Goal: Task Accomplishment & Management: Complete application form

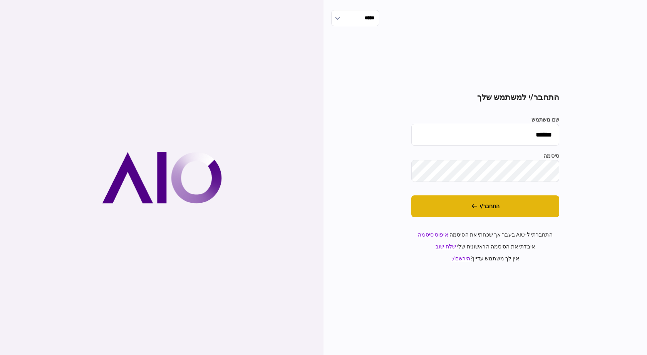
click at [483, 201] on button "התחבר/י" at bounding box center [485, 207] width 148 height 22
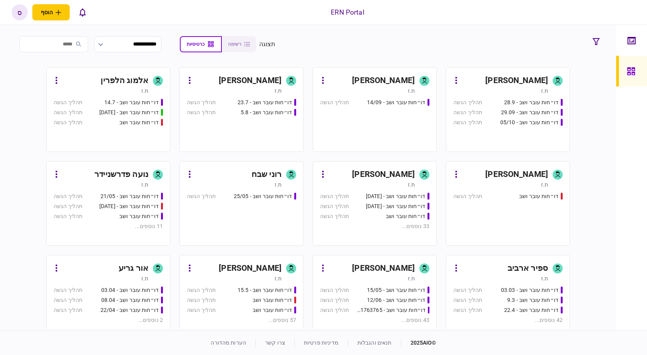
click at [522, 263] on div "ספיר ארביב" at bounding box center [527, 269] width 40 height 12
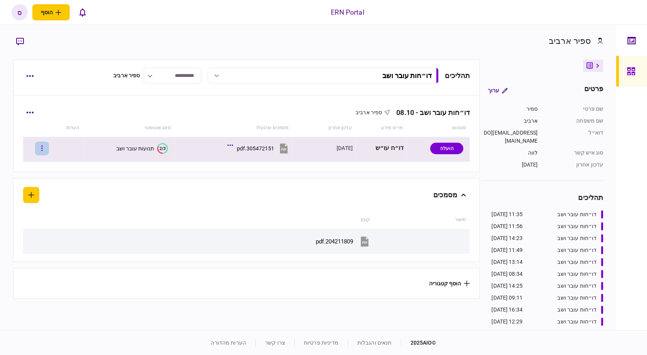
click at [49, 151] on button "button" at bounding box center [42, 149] width 14 height 14
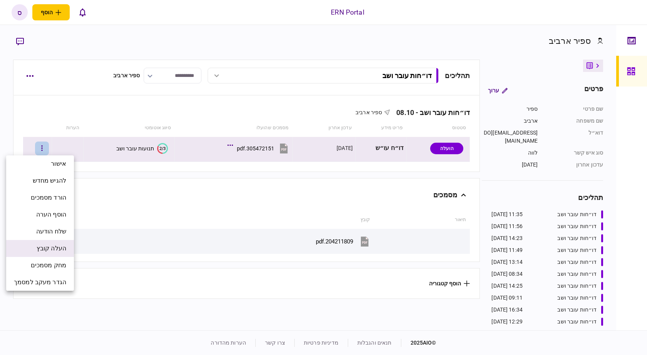
click at [51, 249] on span "העלה קובץ" at bounding box center [52, 248] width 30 height 9
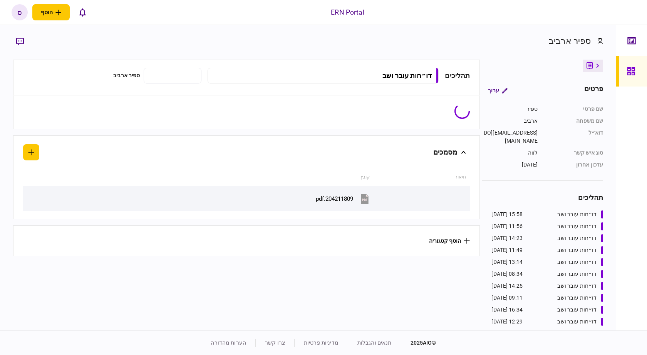
type input "**********"
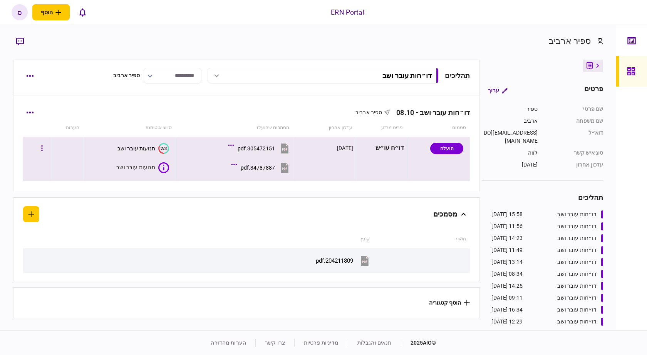
click at [134, 167] on div "תנועות עובר ושב" at bounding box center [135, 168] width 39 height 8
click at [166, 163] on icon at bounding box center [163, 167] width 11 height 11
click at [269, 169] on div "34787887.pdf" at bounding box center [258, 168] width 34 height 6
click at [142, 172] on button "2/3 תנועות עובר ושב" at bounding box center [142, 167] width 52 height 11
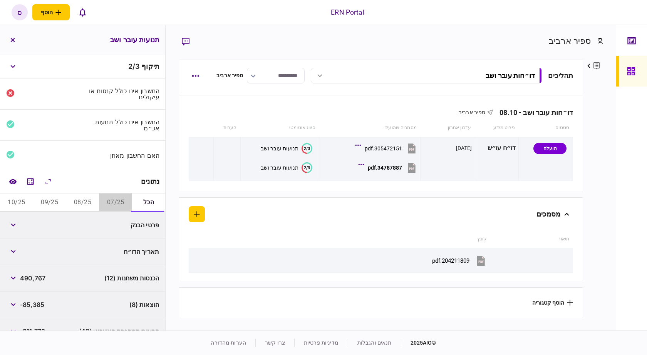
click at [108, 201] on button "07/25" at bounding box center [115, 203] width 33 height 18
click at [602, 151] on div "פרטים ערוך שם פרטי ספיר שם משפחה ארביב דוא״ל sapirar@ern.co.il סוג איש קשר לווה…" at bounding box center [593, 194] width 20 height 269
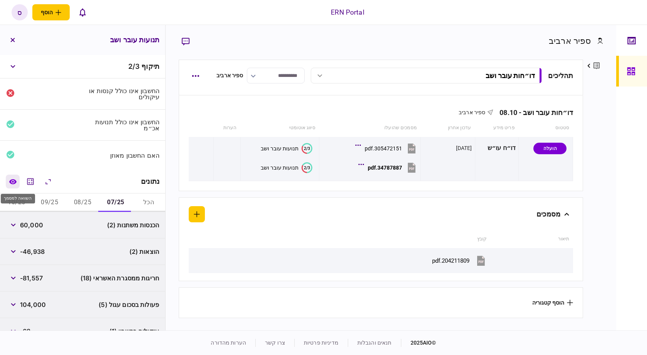
click at [14, 178] on button "השוואה למסמך" at bounding box center [13, 182] width 14 height 14
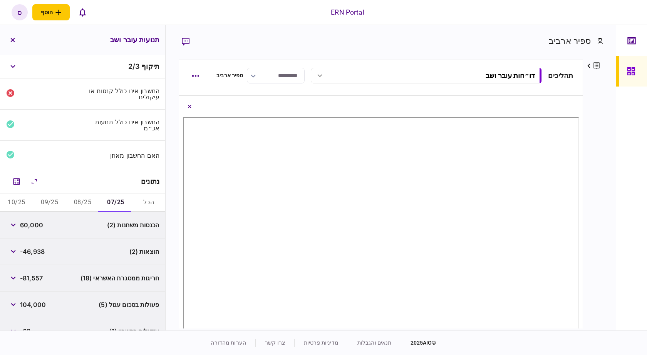
click at [607, 118] on div "ספיר ארביב פרטים ערוך שם פרטי ספיר שם משפחה ארביב דוא״ל sapirar@ern.co.il סוג א…" at bounding box center [391, 178] width 450 height 306
click at [589, 153] on div "פרטים ערוך שם פרטי ספיר שם משפחה ארביב דוא״ל sapirar@ern.co.il סוג איש קשר לווה…" at bounding box center [593, 194] width 20 height 269
click at [16, 228] on button "button" at bounding box center [13, 225] width 14 height 14
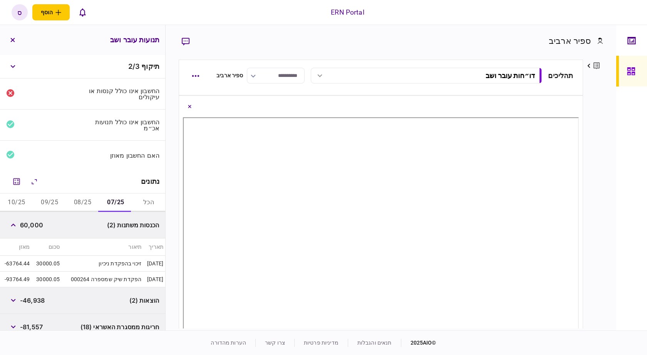
scroll to position [77, 0]
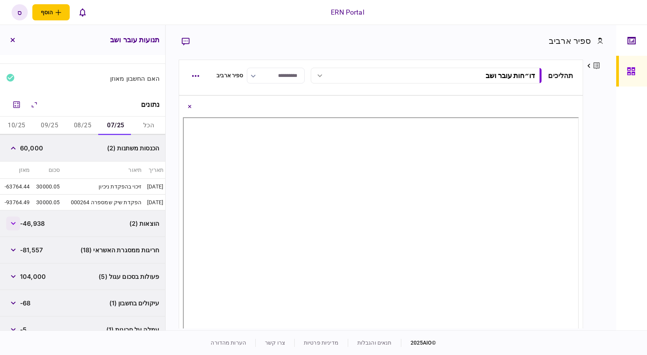
click at [18, 227] on button "button" at bounding box center [13, 224] width 14 height 14
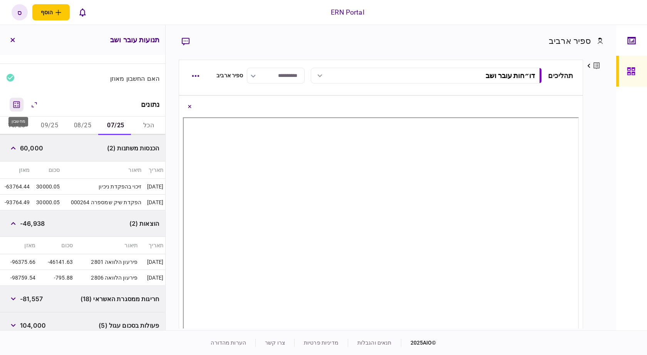
click at [16, 105] on icon "מחשבון" at bounding box center [16, 104] width 9 height 9
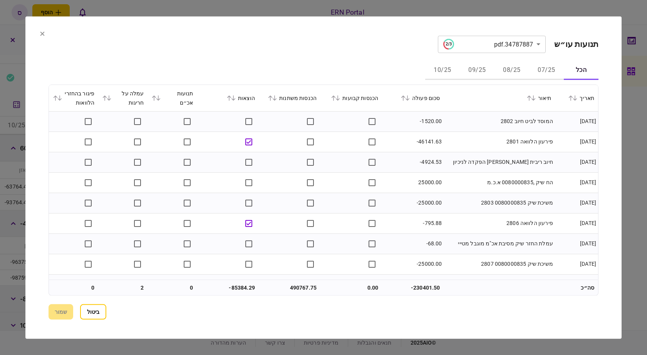
click at [542, 64] on button "07/25" at bounding box center [546, 70] width 35 height 18
drag, startPoint x: 419, startPoint y: 144, endPoint x: 434, endPoint y: 142, distance: 15.1
click at [434, 142] on td "-46141.63" at bounding box center [413, 142] width 62 height 20
copy td "46141"
click at [618, 164] on section "**********" at bounding box center [323, 177] width 596 height 323
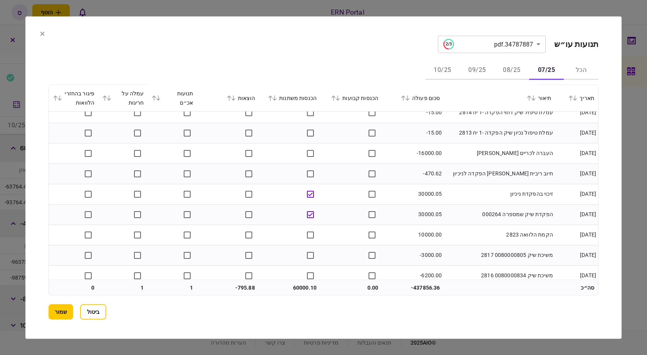
scroll to position [231, 0]
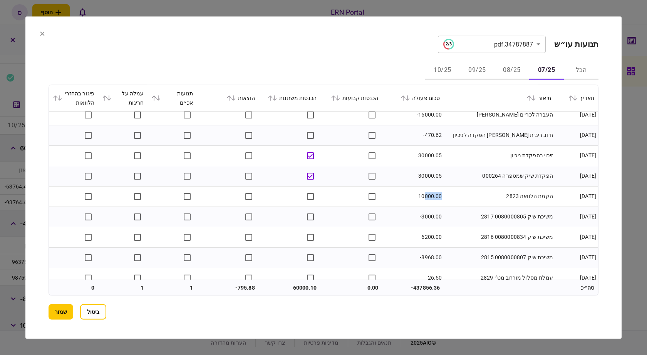
drag, startPoint x: 425, startPoint y: 195, endPoint x: 444, endPoint y: 196, distance: 18.1
click at [444, 196] on td "10000.00" at bounding box center [413, 196] width 62 height 20
click at [606, 169] on section "**********" at bounding box center [323, 177] width 596 height 323
drag, startPoint x: 424, startPoint y: 196, endPoint x: 433, endPoint y: 196, distance: 9.2
click at [433, 196] on td "10000.00" at bounding box center [413, 196] width 62 height 20
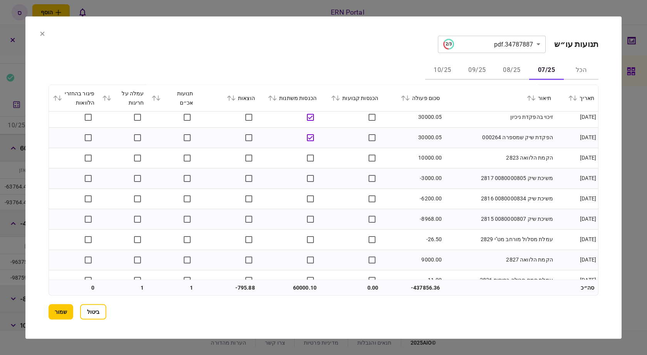
scroll to position [308, 0]
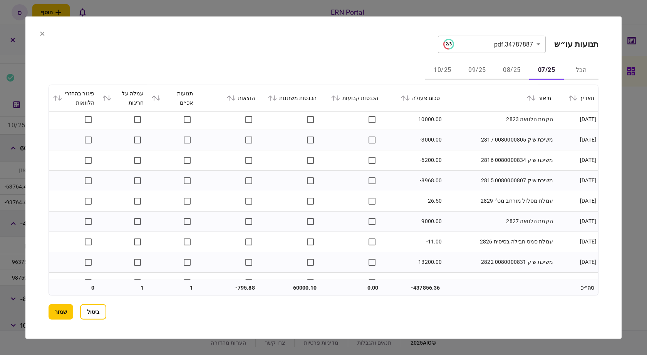
click at [609, 177] on section "**********" at bounding box center [323, 177] width 596 height 323
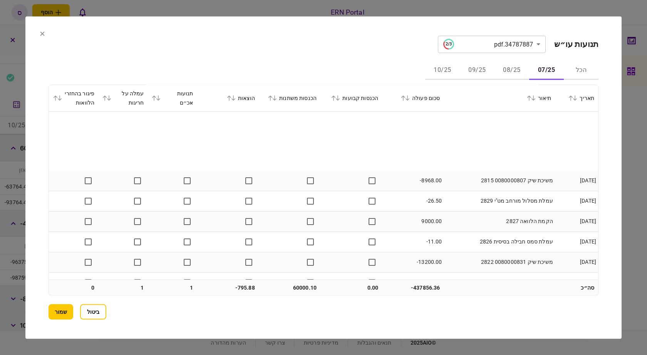
scroll to position [383, 0]
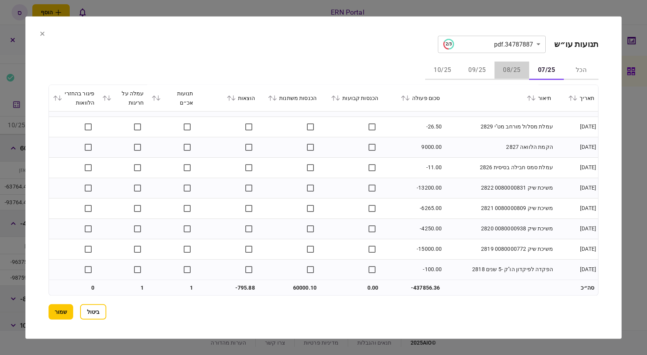
click at [502, 71] on button "08/25" at bounding box center [511, 70] width 35 height 18
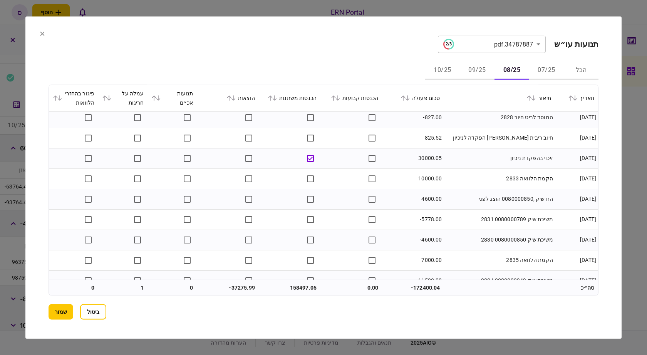
scroll to position [0, 0]
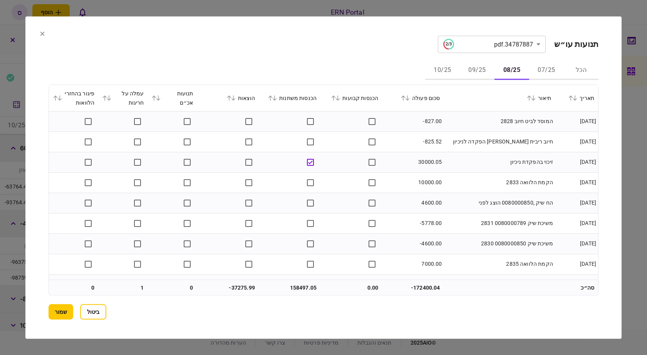
click at [614, 176] on section "**********" at bounding box center [323, 177] width 596 height 323
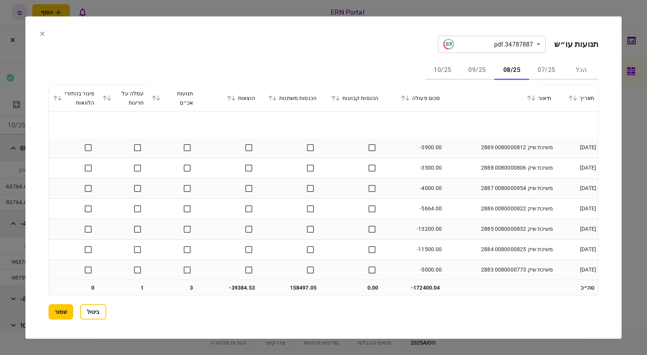
scroll to position [1159, 0]
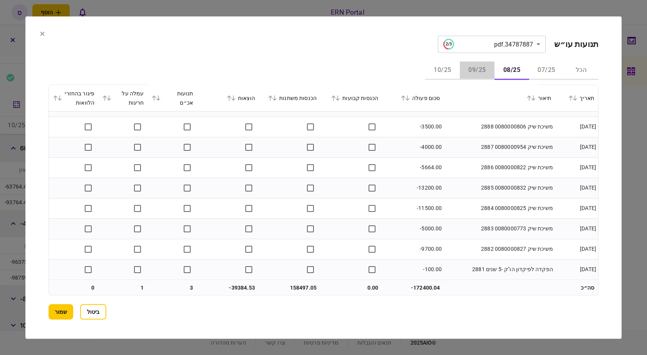
click at [482, 69] on button "09/25" at bounding box center [477, 70] width 35 height 18
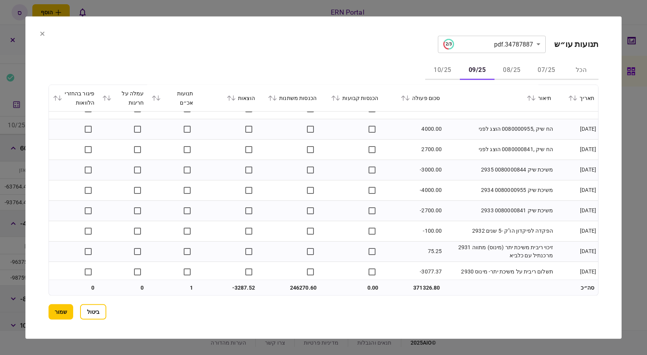
scroll to position [812, 0]
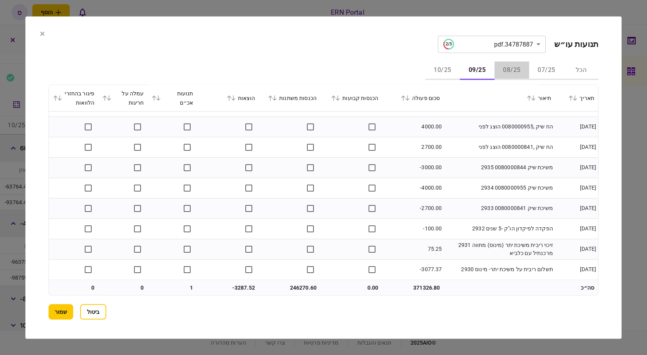
click at [508, 71] on button "08/25" at bounding box center [511, 70] width 35 height 18
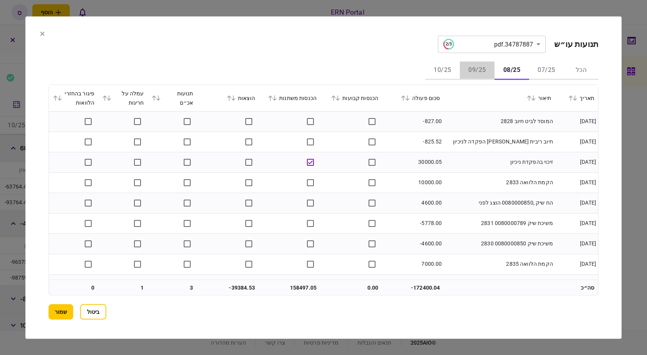
click at [484, 71] on button "09/25" at bounding box center [477, 70] width 35 height 18
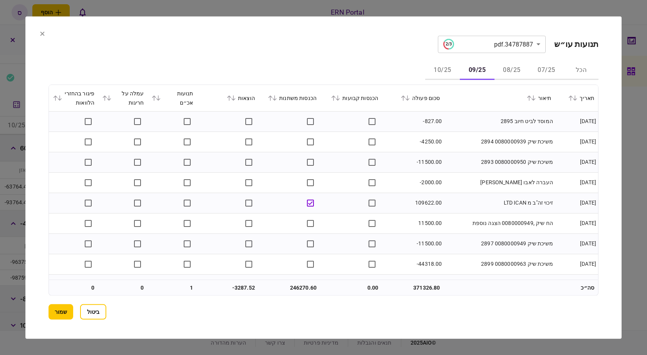
click at [511, 66] on button "08/25" at bounding box center [511, 70] width 35 height 18
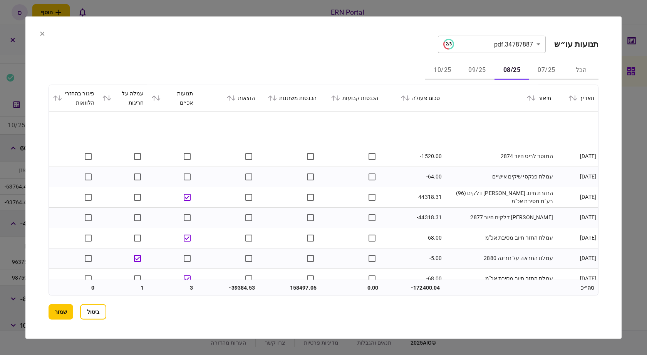
scroll to position [1078, 0]
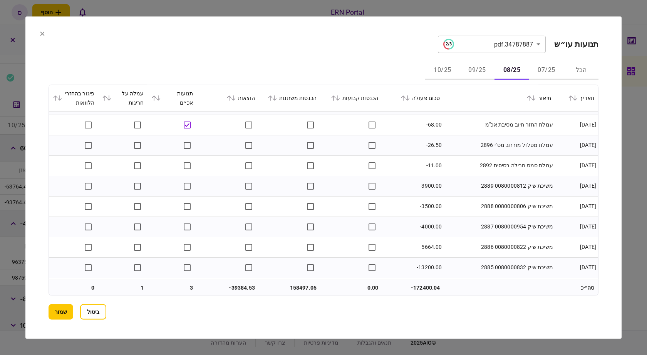
click at [547, 72] on button "07/25" at bounding box center [546, 70] width 35 height 18
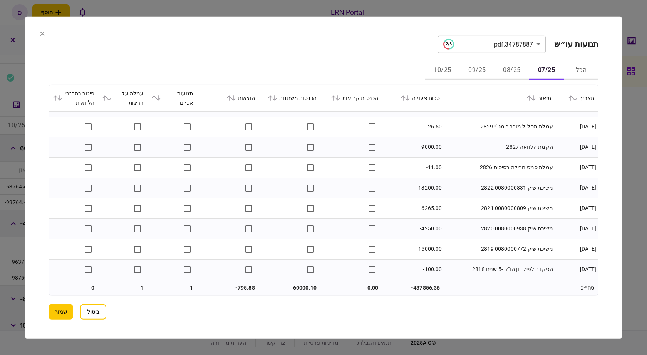
scroll to position [383, 0]
click at [470, 73] on button "09/25" at bounding box center [477, 70] width 35 height 18
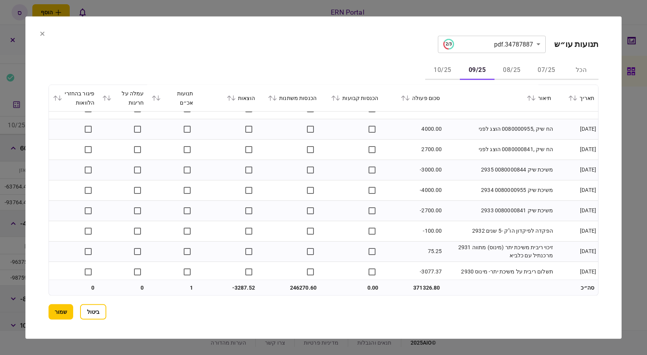
scroll to position [812, 0]
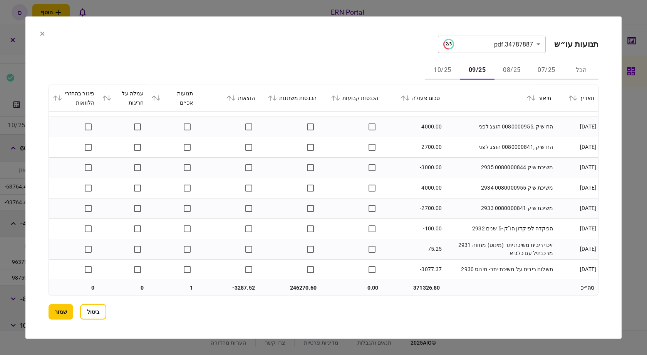
click at [509, 69] on button "08/25" at bounding box center [511, 70] width 35 height 18
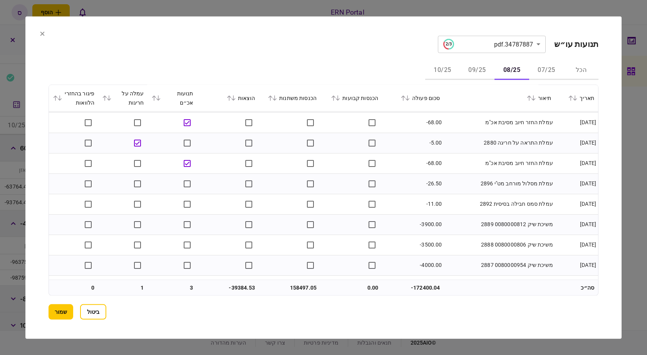
scroll to position [1155, 0]
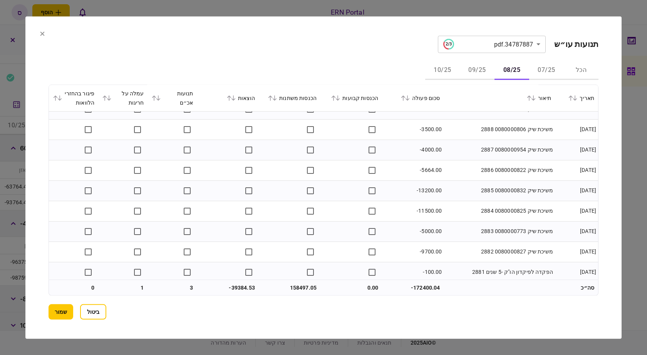
click at [601, 177] on section "**********" at bounding box center [323, 177] width 596 height 323
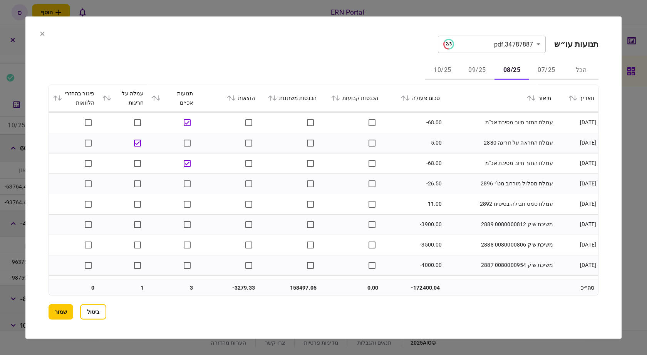
scroll to position [1159, 0]
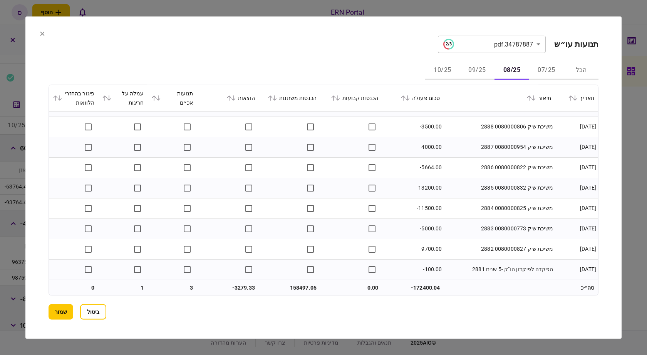
click at [480, 76] on button "09/25" at bounding box center [477, 70] width 35 height 18
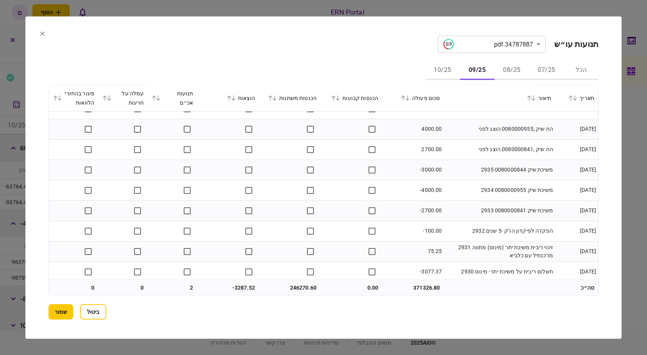
scroll to position [812, 0]
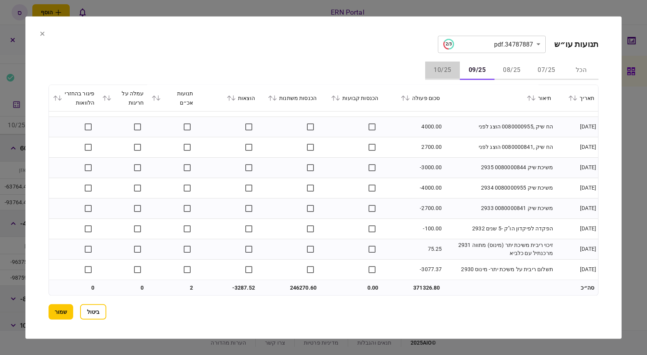
click at [448, 65] on button "10/25" at bounding box center [442, 70] width 35 height 18
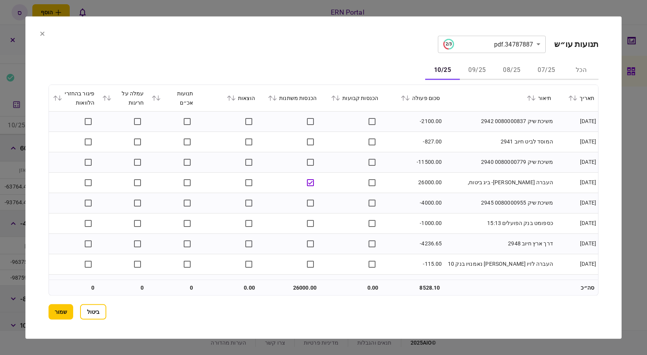
scroll to position [37, 0]
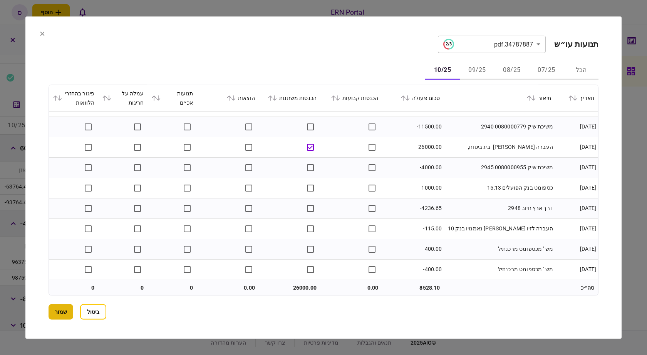
click at [55, 310] on button "שמור" at bounding box center [61, 312] width 25 height 15
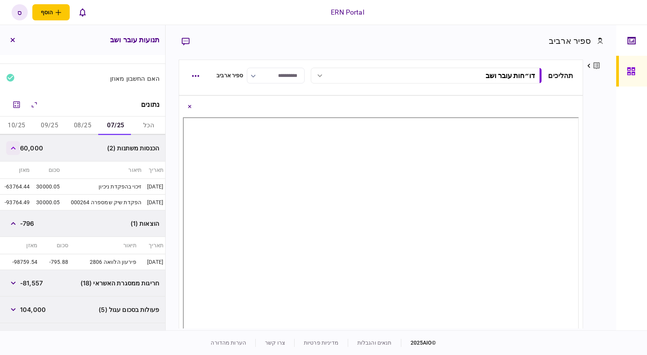
click at [20, 147] on button "button" at bounding box center [13, 148] width 14 height 14
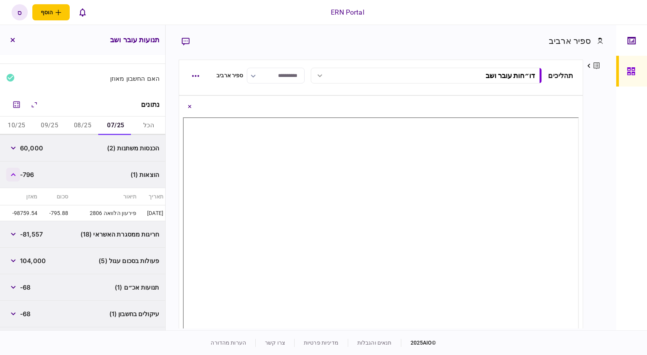
click at [18, 177] on button "button" at bounding box center [13, 175] width 14 height 14
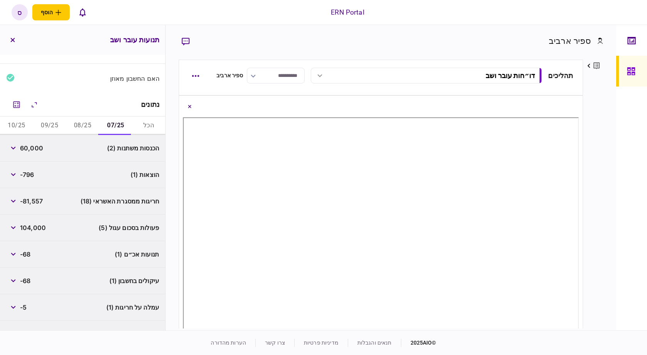
click at [589, 182] on div "פרטים ערוך שם פרטי ספיר שם משפחה ארביב דוא״ל sapirar@ern.co.il סוג איש קשר לווה…" at bounding box center [593, 194] width 20 height 269
click at [11, 149] on button "button" at bounding box center [13, 148] width 14 height 14
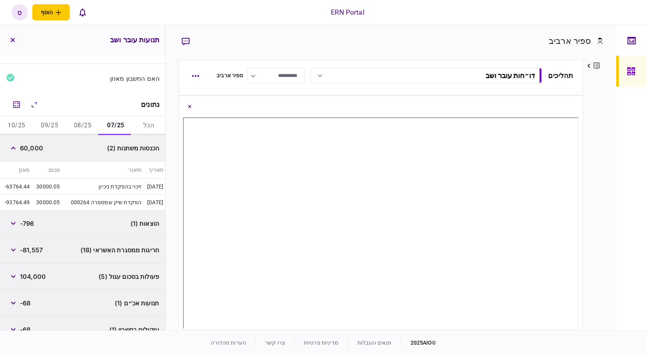
click at [30, 146] on span "60,000" at bounding box center [31, 148] width 23 height 9
click at [30, 147] on span "60,000" at bounding box center [31, 148] width 23 height 9
copy span "60,000"
click at [52, 104] on div "נתונים" at bounding box center [82, 104] width 165 height 23
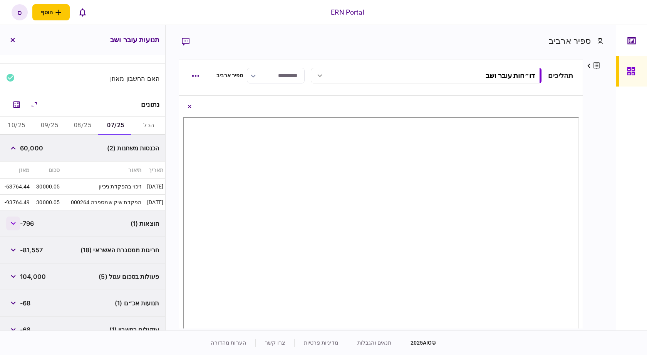
click at [15, 223] on icon "button" at bounding box center [13, 223] width 5 height 3
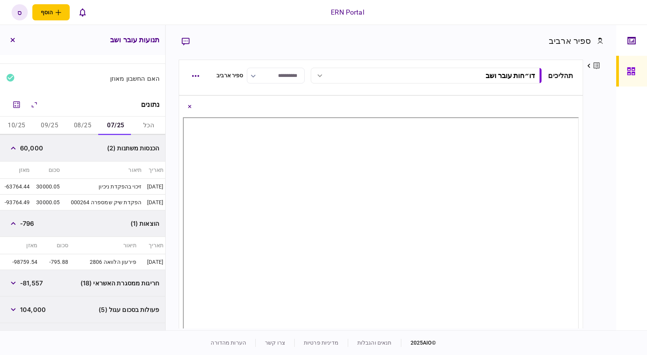
click at [55, 263] on td "-795.88" at bounding box center [54, 262] width 31 height 16
copy td "795.88"
click at [589, 177] on div "פרטים ערוך שם פרטי ספיר שם משפחה ארביב דוא״ל sapirar@ern.co.il סוג איש קשר לווה…" at bounding box center [593, 194] width 20 height 269
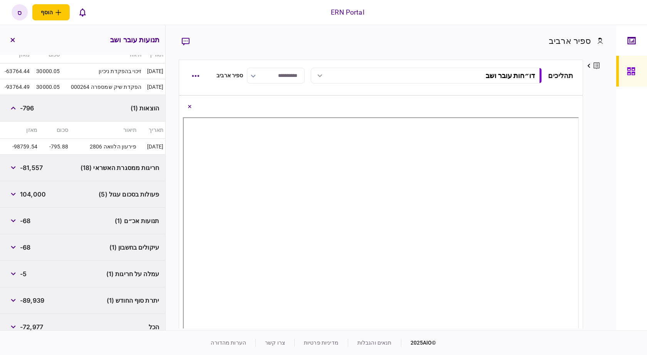
click at [595, 150] on div "פרטים ערוך שם פרטי ספיר שם משפחה ארביב דוא״ל sapirar@ern.co.il סוג איש קשר לווה…" at bounding box center [593, 194] width 20 height 269
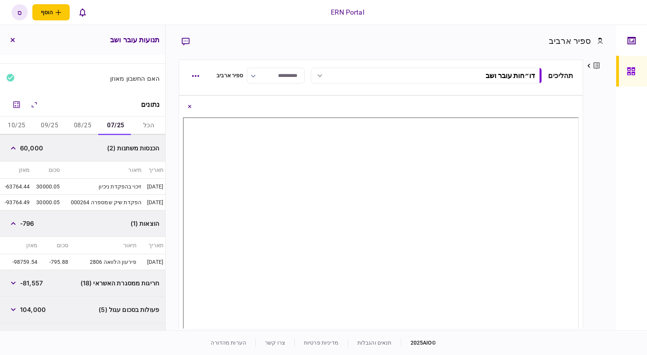
click at [79, 127] on button "08/25" at bounding box center [82, 126] width 33 height 18
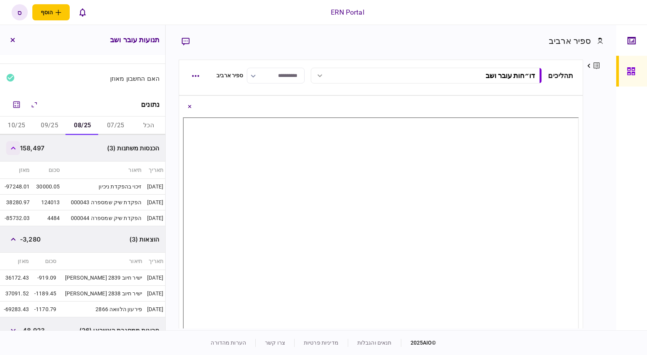
click at [20, 152] on button "button" at bounding box center [13, 148] width 14 height 14
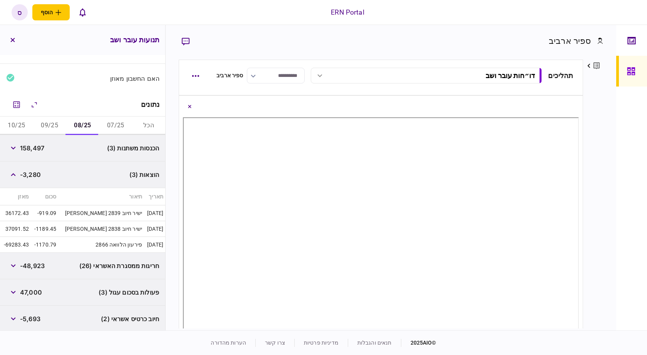
click at [23, 144] on span "158,497" at bounding box center [32, 148] width 24 height 9
click at [18, 148] on button "button" at bounding box center [13, 148] width 14 height 14
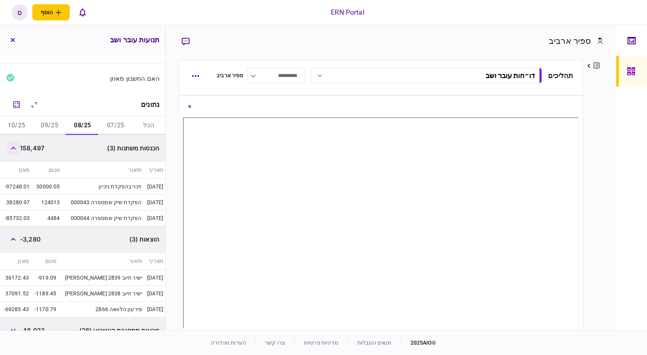
click at [16, 147] on icon "button" at bounding box center [13, 148] width 5 height 3
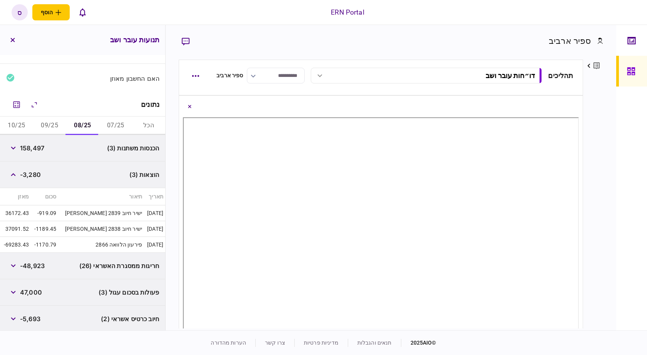
click at [32, 146] on span "158,497" at bounding box center [32, 148] width 24 height 9
copy span "158,497"
click at [602, 194] on div "פרטים ערוך שם פרטי ספיר שם משפחה ארביב דוא״ל sapirar@ern.co.il סוג איש קשר לווה…" at bounding box center [593, 194] width 20 height 269
click at [17, 150] on button "button" at bounding box center [13, 148] width 14 height 14
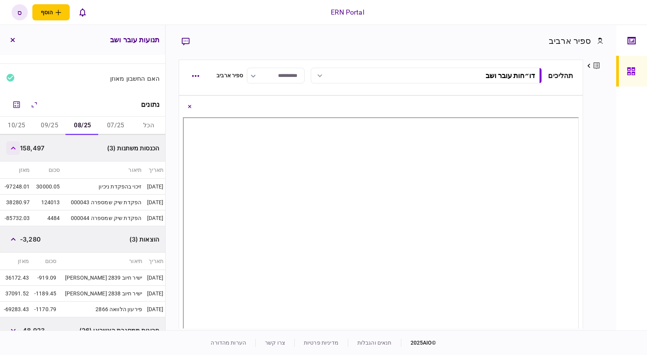
click at [17, 153] on button "button" at bounding box center [13, 148] width 14 height 14
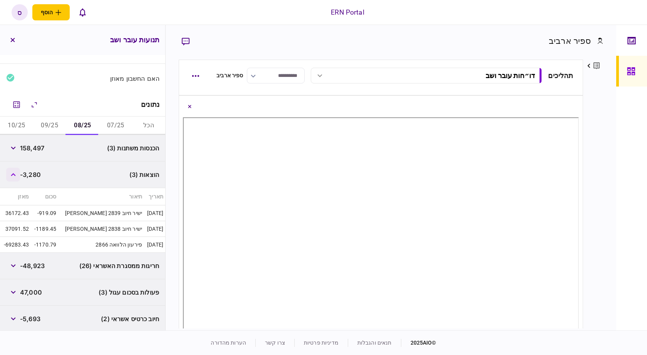
click at [16, 176] on icon "button" at bounding box center [13, 174] width 5 height 3
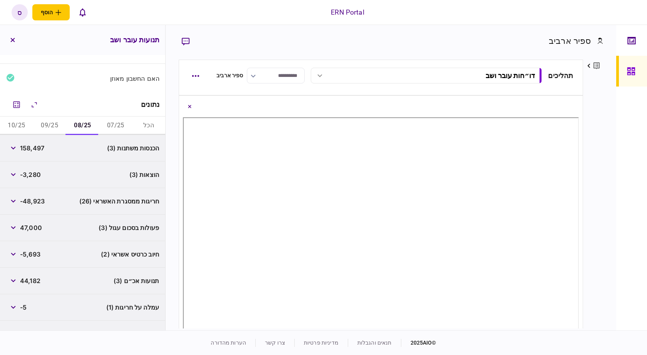
click at [31, 173] on span "-3,280" at bounding box center [30, 174] width 21 height 9
copy span "3,280"
click at [626, 166] on div at bounding box center [631, 178] width 31 height 306
click at [597, 169] on div "פרטים ערוך שם פרטי ספיר שם משפחה ארביב דוא״ל sapirar@ern.co.il סוג איש קשר לווה…" at bounding box center [593, 194] width 20 height 269
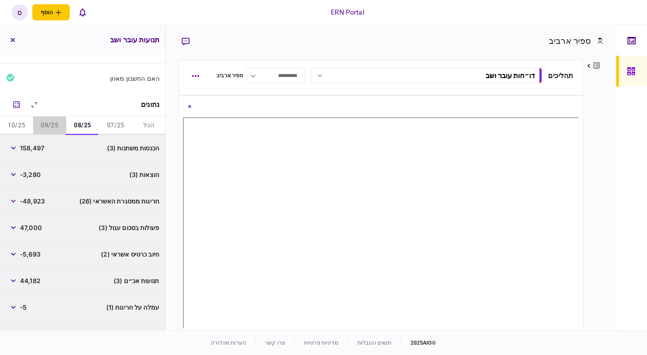
click at [53, 123] on button "09/25" at bounding box center [49, 126] width 33 height 18
click at [15, 149] on icon "button" at bounding box center [13, 148] width 5 height 3
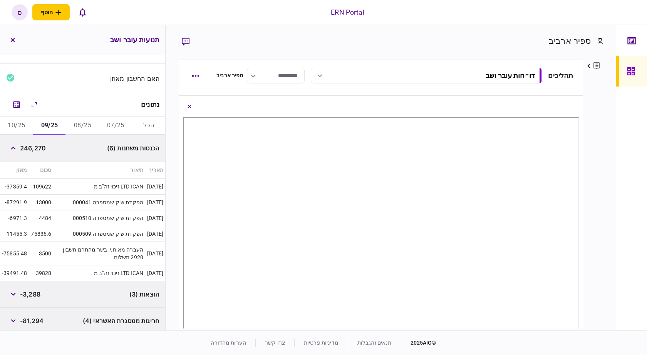
click at [591, 172] on div "פרטים ערוך שם פרטי ספיר שם משפחה ארביב דוא״ל sapirar@ern.co.il סוג איש קשר לווה…" at bounding box center [593, 194] width 20 height 269
click at [19, 151] on button "button" at bounding box center [13, 148] width 14 height 14
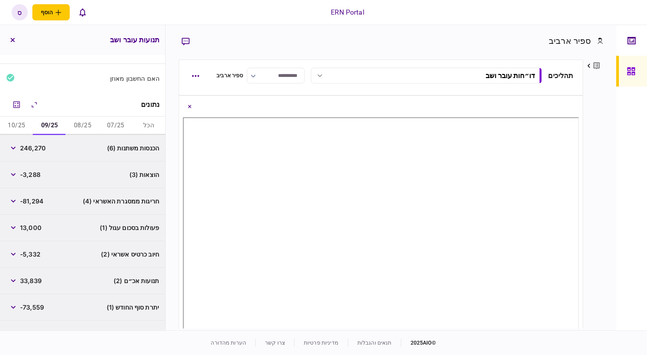
click at [38, 150] on span "246,270" at bounding box center [33, 148] width 26 height 9
copy span "246,270"
click at [594, 200] on div "פרטים ערוך שם פרטי ספיר שם משפחה ארביב דוא״ל sapirar@ern.co.il סוג איש קשר לווה…" at bounding box center [593, 194] width 20 height 269
click at [28, 175] on span "-3,288" at bounding box center [30, 174] width 20 height 9
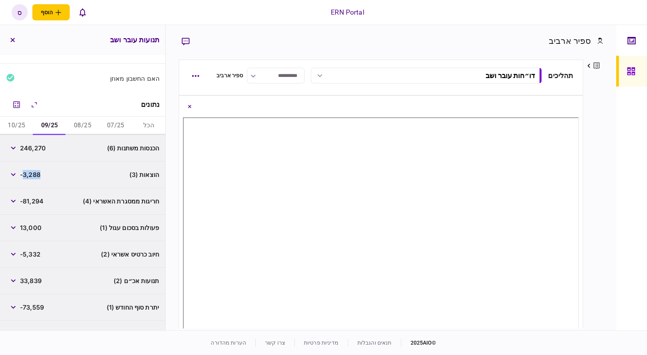
click at [28, 175] on span "-3,288" at bounding box center [30, 174] width 20 height 9
copy span "3,288"
click at [608, 177] on div "ספיר ארביב פרטים ערוך שם פרטי ספיר שם משפחה ארביב דוא״ל sapirar@ern.co.il סוג א…" at bounding box center [391, 178] width 450 height 306
click at [596, 188] on div "פרטים ערוך שם פרטי ספיר שם משפחה ארביב דוא״ל sapirar@ern.co.il סוג איש קשר לווה…" at bounding box center [593, 194] width 20 height 269
click at [28, 127] on button "10/25" at bounding box center [16, 126] width 33 height 18
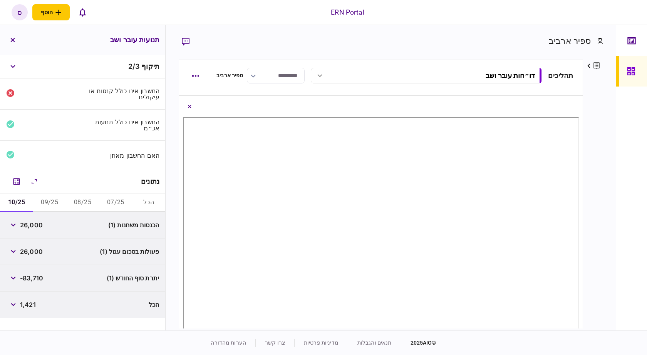
scroll to position [0, 0]
click at [38, 224] on span "26,000" at bounding box center [31, 225] width 23 height 9
copy span "26,000"
click at [599, 190] on div "פרטים ערוך שם פרטי ספיר שם משפחה ארביב דוא״ל sapirar@ern.co.il סוג איש קשר לווה…" at bounding box center [593, 194] width 20 height 269
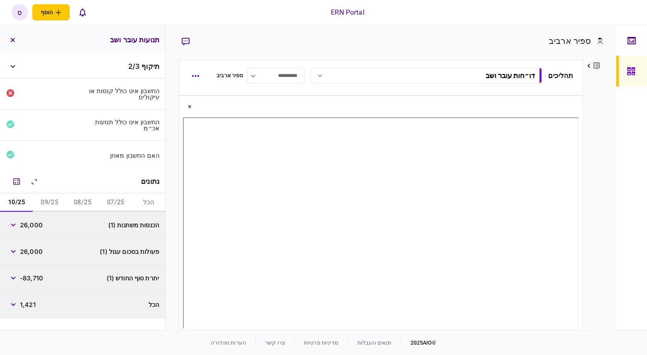
click at [33, 279] on span "-83,710" at bounding box center [31, 278] width 23 height 9
copy span "83,710"
click at [593, 156] on div "פרטים ערוך שם פרטי ספיר שם משפחה ארביב דוא״ל sapirar@ern.co.il סוג איש קשר לווה…" at bounding box center [593, 194] width 20 height 269
